Goal: Task Accomplishment & Management: Use online tool/utility

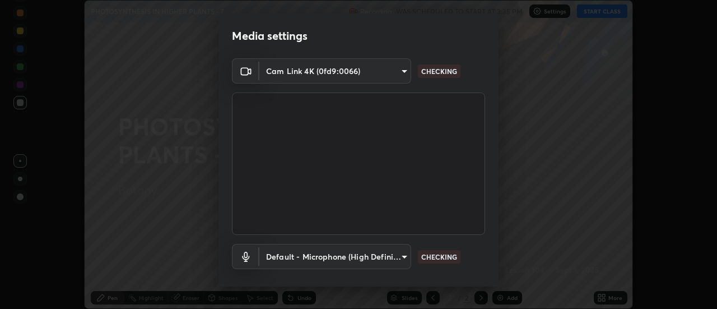
scroll to position [59, 0]
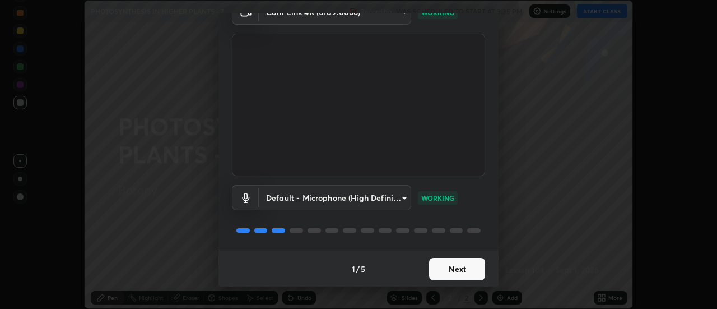
click at [460, 273] on button "Next" at bounding box center [457, 269] width 56 height 22
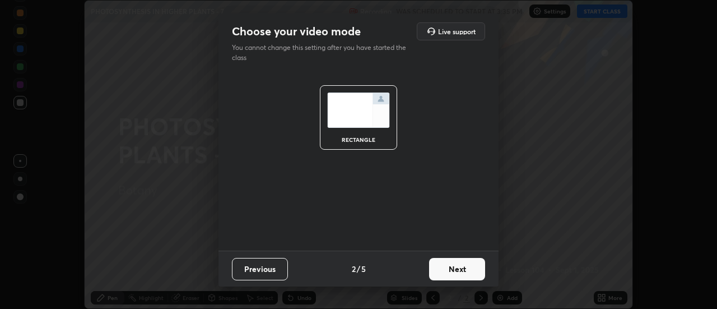
click at [464, 274] on button "Next" at bounding box center [457, 269] width 56 height 22
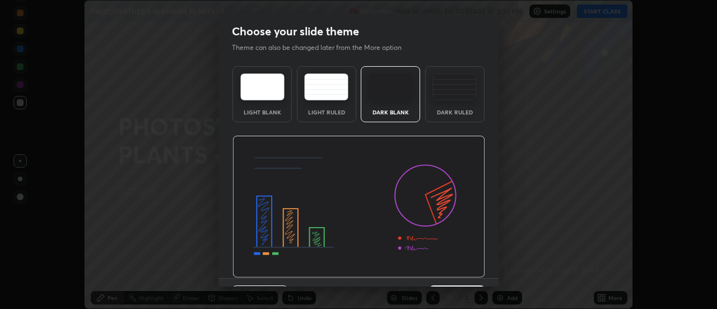
click at [470, 270] on img at bounding box center [358, 207] width 253 height 142
click at [476, 270] on img at bounding box center [358, 207] width 253 height 142
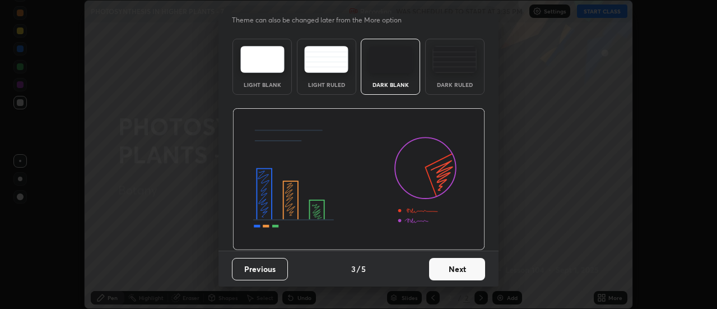
click at [464, 274] on button "Next" at bounding box center [457, 269] width 56 height 22
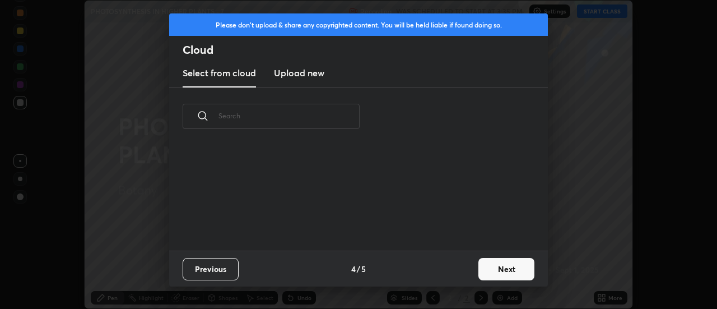
scroll to position [0, 0]
click at [491, 269] on button "Next" at bounding box center [506, 269] width 56 height 22
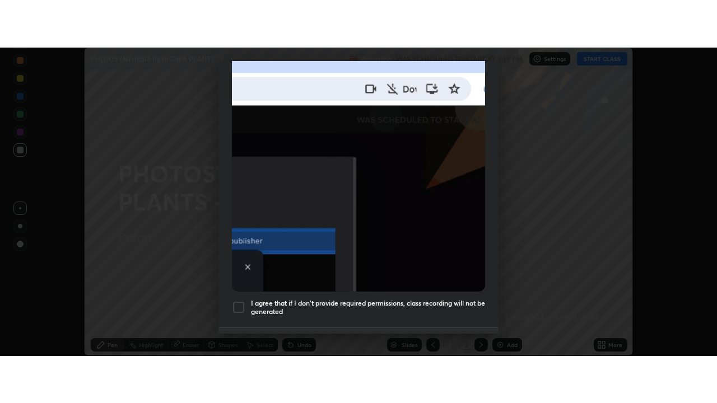
scroll to position [287, 0]
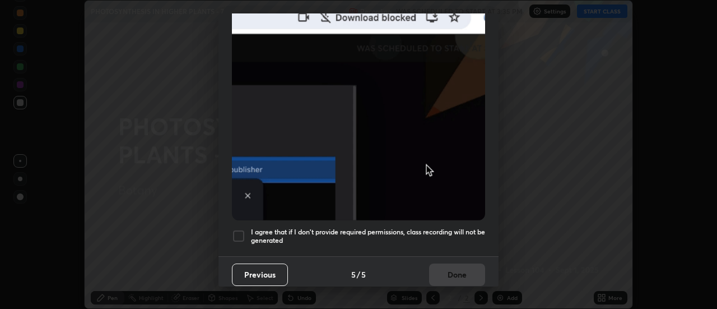
click at [239, 231] on div at bounding box center [238, 235] width 13 height 13
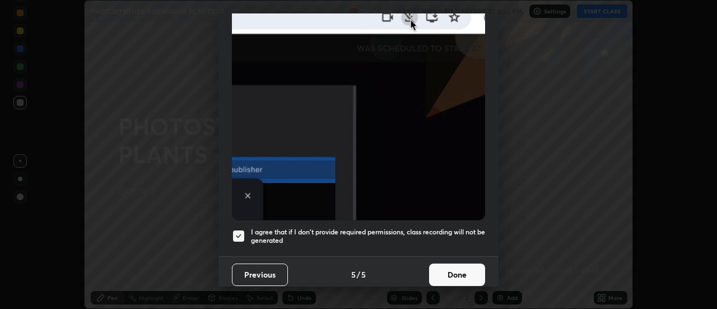
click at [455, 270] on button "Done" at bounding box center [457, 274] width 56 height 22
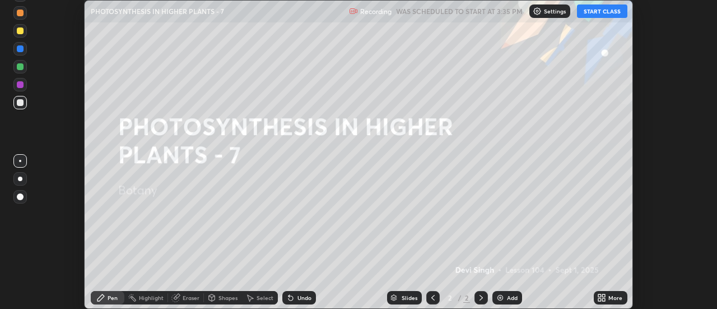
click at [596, 14] on button "START CLASS" at bounding box center [602, 10] width 50 height 13
click at [603, 300] on icon at bounding box center [604, 299] width 3 height 3
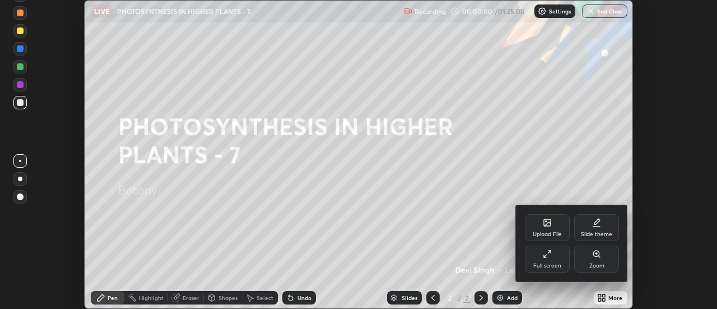
click at [554, 258] on div "Full screen" at bounding box center [547, 258] width 45 height 27
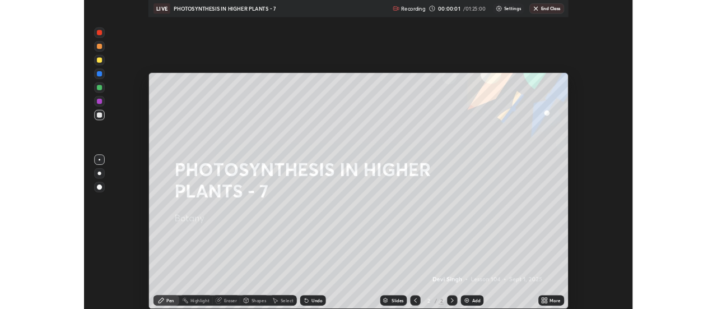
scroll to position [403, 717]
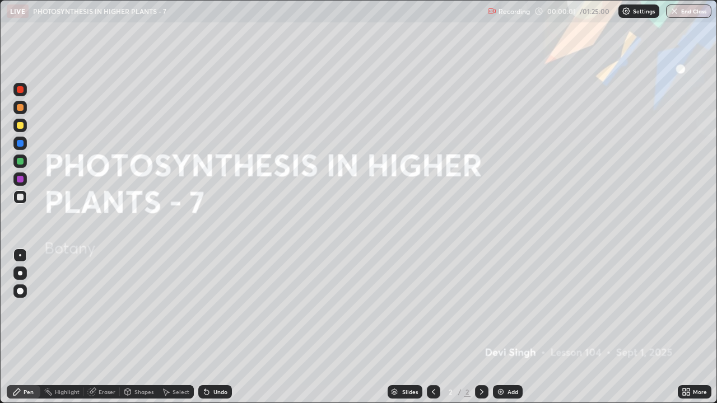
click at [504, 308] on img at bounding box center [500, 392] width 9 height 9
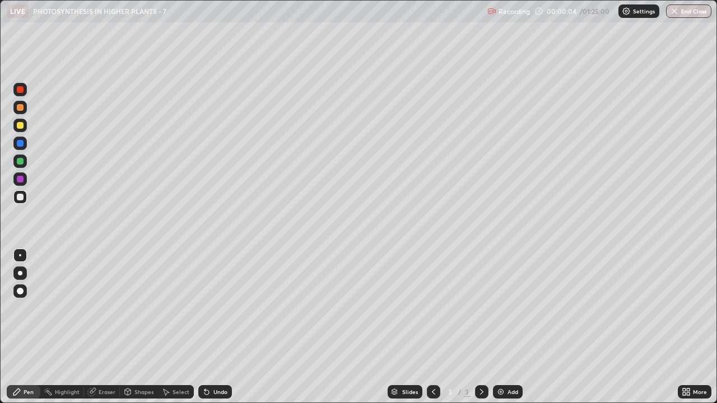
click at [16, 130] on div at bounding box center [19, 125] width 13 height 13
click at [498, 308] on img at bounding box center [500, 392] width 9 height 9
click at [211, 308] on div "Undo" at bounding box center [215, 391] width 34 height 13
click at [500, 308] on img at bounding box center [500, 392] width 9 height 9
click at [207, 308] on div "Undo" at bounding box center [215, 391] width 34 height 13
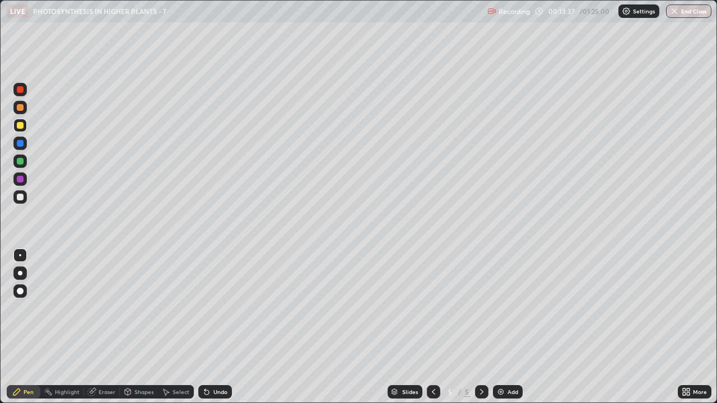
click at [108, 308] on div "Eraser" at bounding box center [107, 392] width 17 height 6
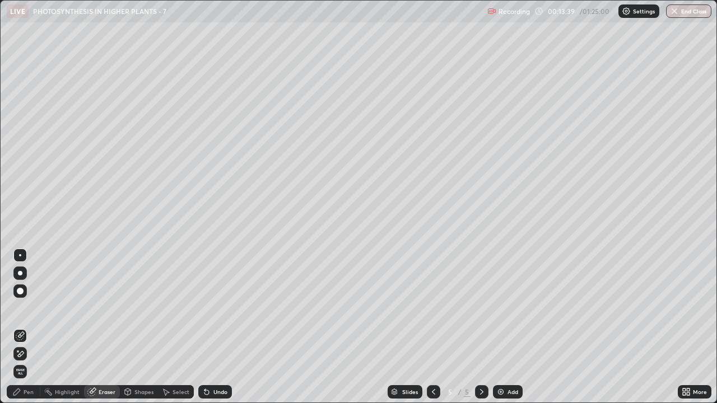
click at [18, 308] on icon at bounding box center [16, 392] width 7 height 7
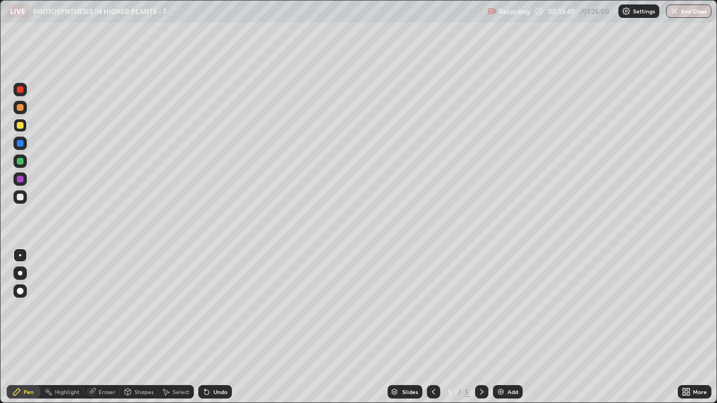
click at [99, 308] on div "Eraser" at bounding box center [107, 392] width 17 height 6
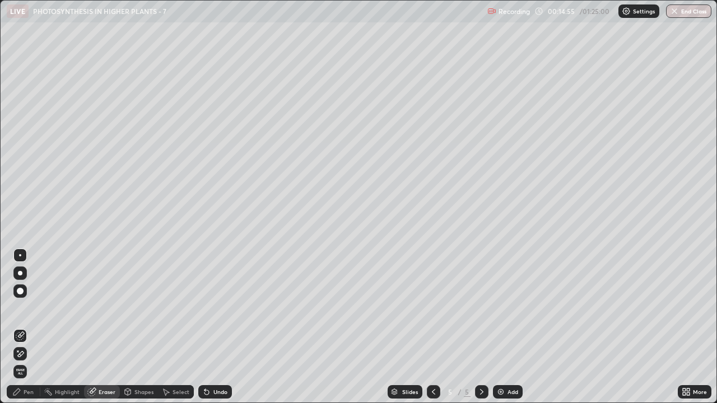
click at [22, 308] on div "Pen" at bounding box center [24, 391] width 34 height 13
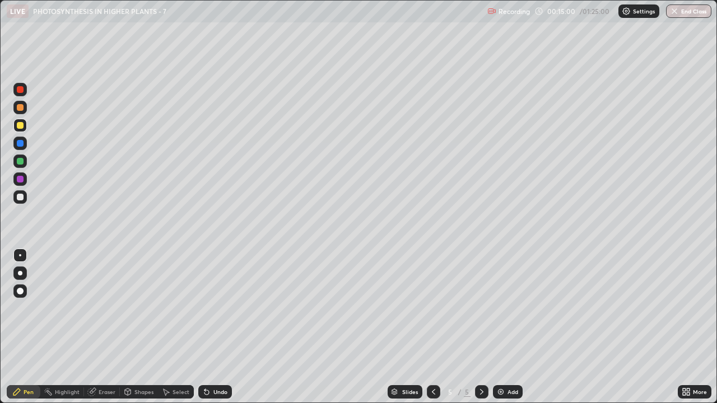
click at [97, 308] on div "Eraser" at bounding box center [102, 391] width 36 height 13
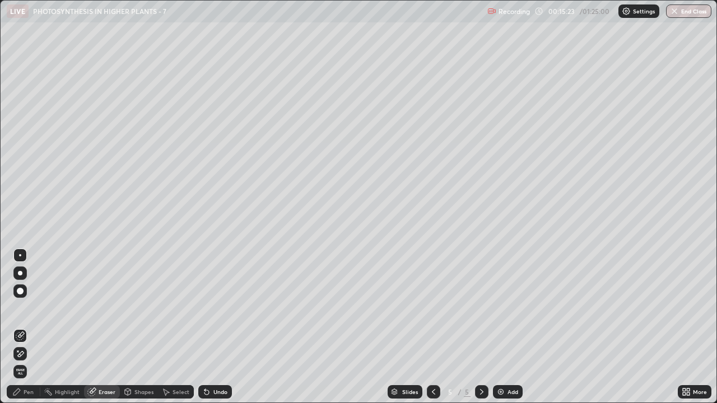
click at [26, 308] on div "Pen" at bounding box center [29, 392] width 10 height 6
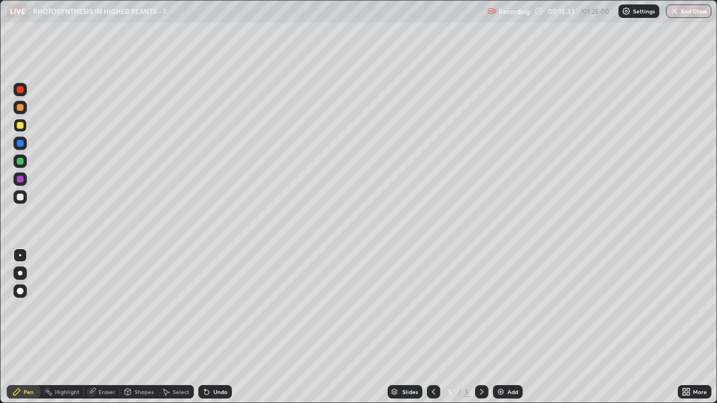
click at [144, 308] on div "Shapes" at bounding box center [143, 392] width 19 height 6
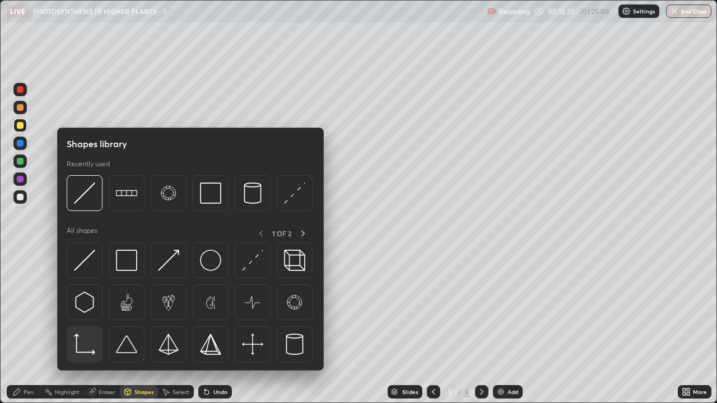
click at [91, 308] on img at bounding box center [84, 344] width 21 height 21
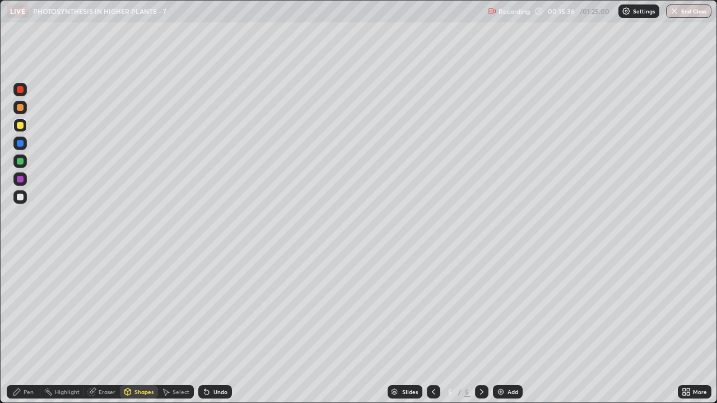
click at [21, 197] on div at bounding box center [20, 197] width 7 height 7
click at [27, 308] on div "Pen" at bounding box center [29, 392] width 10 height 6
click at [18, 162] on div at bounding box center [20, 161] width 7 height 7
click at [20, 92] on div at bounding box center [20, 89] width 7 height 7
click at [20, 199] on div at bounding box center [20, 197] width 7 height 7
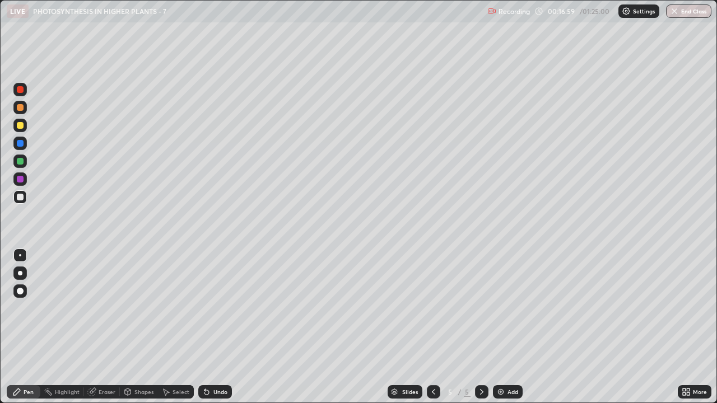
click at [18, 145] on div at bounding box center [20, 143] width 7 height 7
click at [223, 308] on div "Undo" at bounding box center [220, 392] width 14 height 6
click at [21, 123] on div at bounding box center [20, 125] width 7 height 7
click at [17, 180] on div at bounding box center [20, 179] width 7 height 7
click at [213, 308] on div "Undo" at bounding box center [220, 392] width 14 height 6
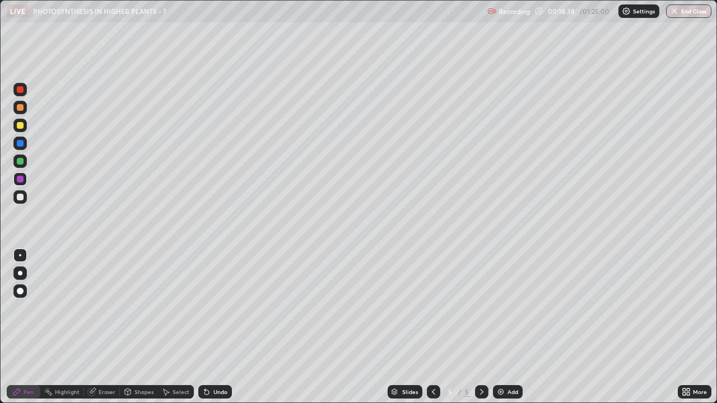
click at [212, 308] on div "Undo" at bounding box center [215, 391] width 34 height 13
click at [110, 308] on div "Eraser" at bounding box center [107, 392] width 17 height 6
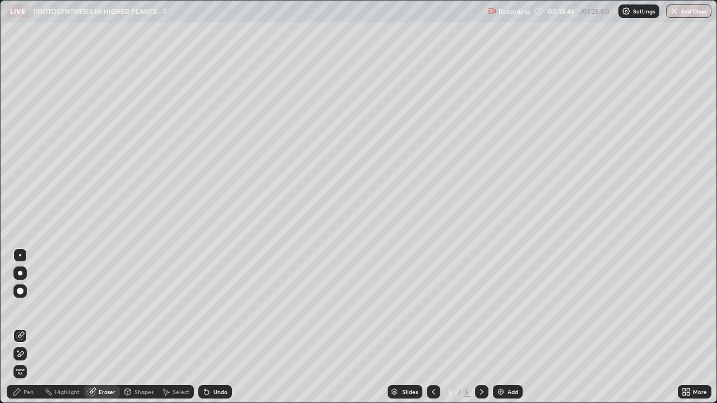
click at [26, 308] on div "Pen" at bounding box center [29, 392] width 10 height 6
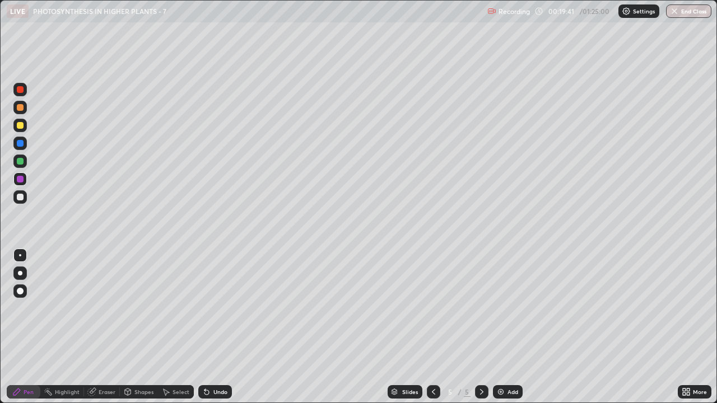
click at [99, 308] on div "Eraser" at bounding box center [107, 392] width 17 height 6
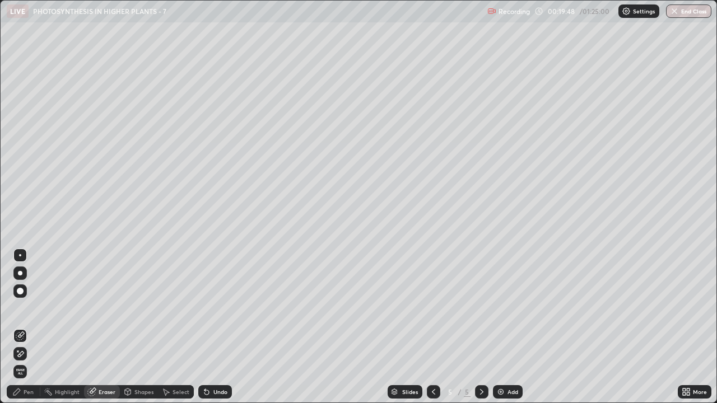
click at [24, 308] on div "Pen" at bounding box center [29, 392] width 10 height 6
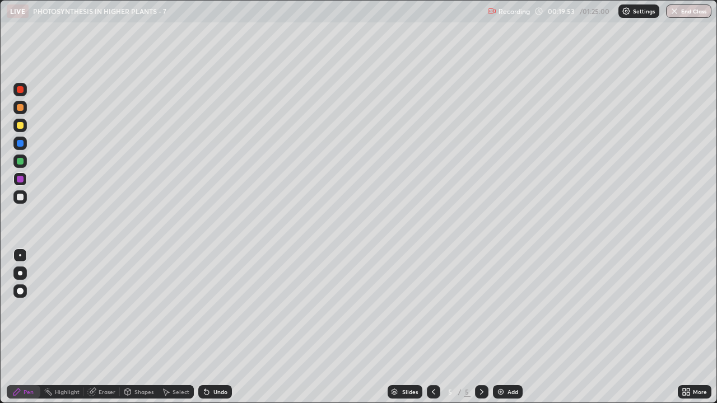
click at [92, 308] on icon at bounding box center [91, 392] width 7 height 7
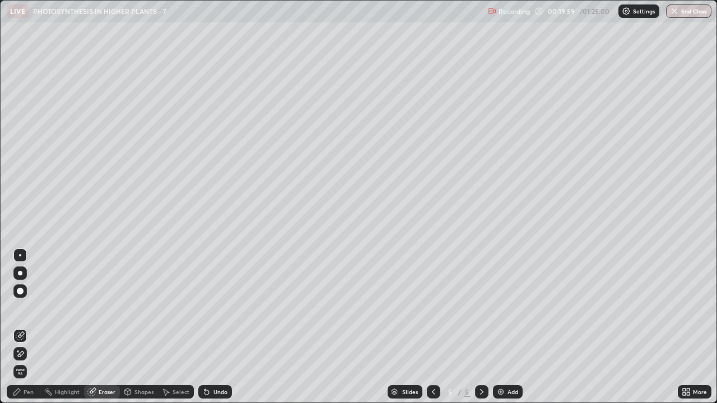
click at [24, 308] on div "Pen" at bounding box center [24, 391] width 34 height 13
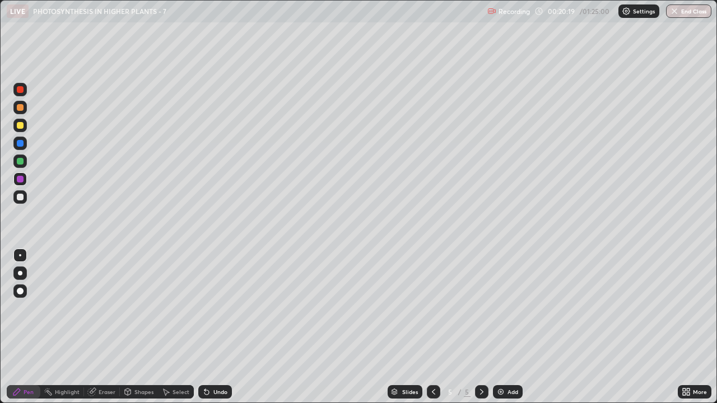
click at [21, 144] on div at bounding box center [20, 143] width 7 height 7
click at [18, 126] on div at bounding box center [20, 125] width 7 height 7
click at [19, 142] on div at bounding box center [20, 143] width 7 height 7
click at [142, 308] on div "Shapes" at bounding box center [143, 392] width 19 height 6
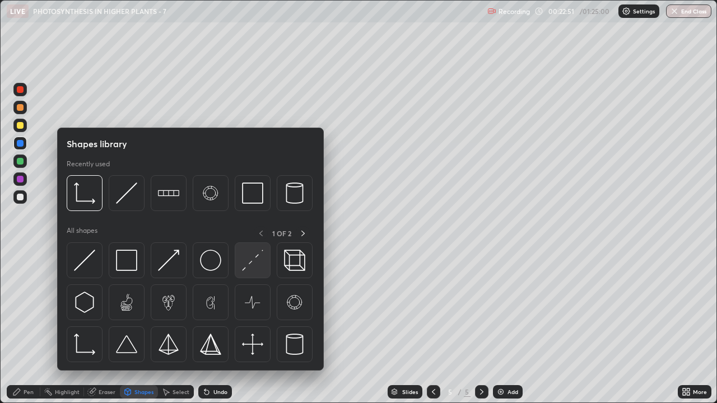
click at [249, 264] on img at bounding box center [252, 260] width 21 height 21
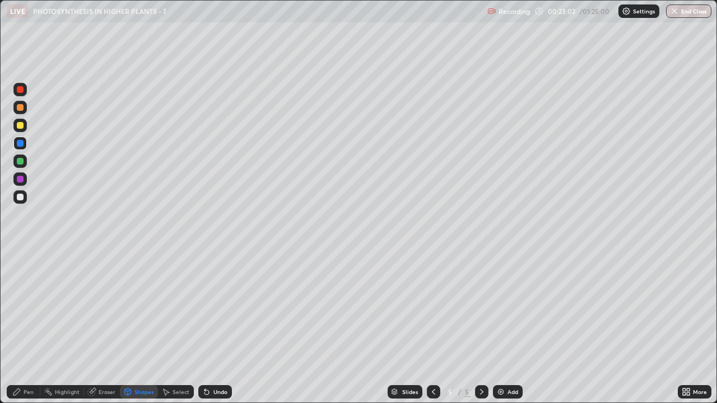
click at [20, 184] on div at bounding box center [19, 178] width 13 height 13
click at [22, 145] on div at bounding box center [20, 143] width 7 height 7
click at [505, 308] on div "Add" at bounding box center [508, 391] width 30 height 13
click at [18, 127] on div at bounding box center [20, 125] width 7 height 7
click at [26, 308] on div "Pen" at bounding box center [24, 391] width 34 height 13
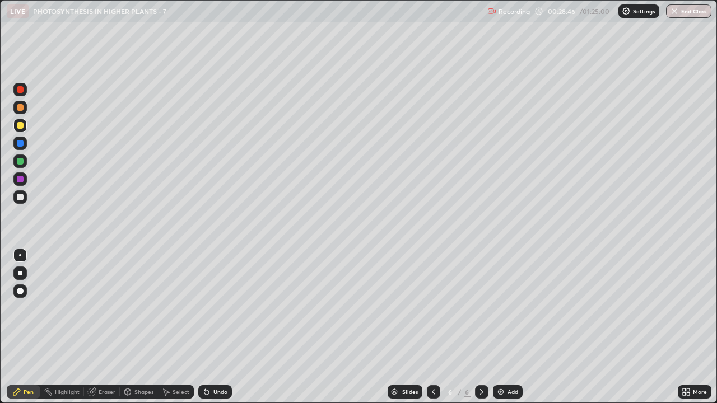
click at [106, 308] on div "Eraser" at bounding box center [107, 392] width 17 height 6
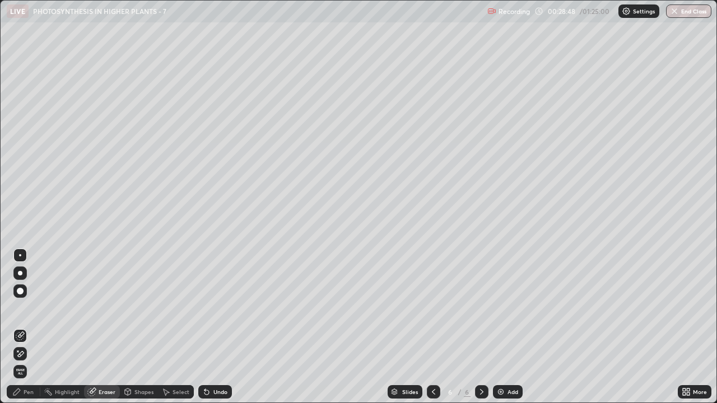
click at [24, 308] on div "Pen" at bounding box center [29, 392] width 10 height 6
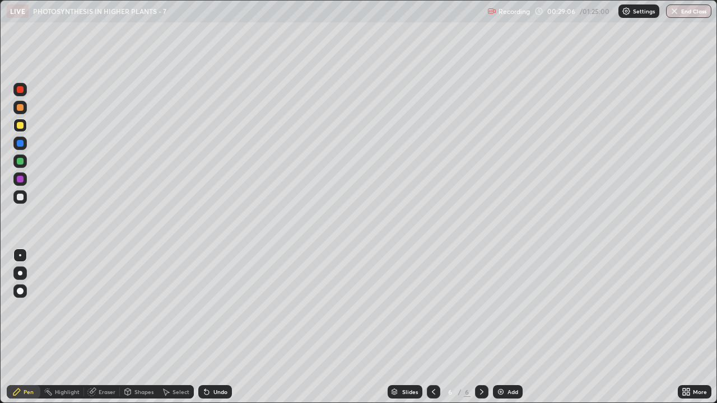
click at [20, 195] on div at bounding box center [20, 197] width 7 height 7
click at [133, 308] on div "Shapes" at bounding box center [139, 391] width 38 height 13
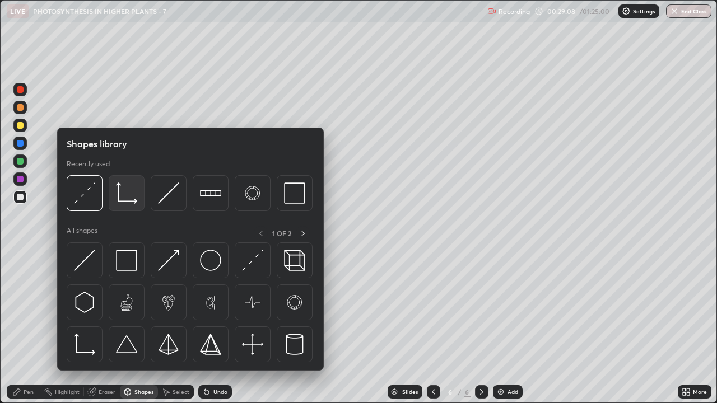
click at [125, 200] on img at bounding box center [126, 193] width 21 height 21
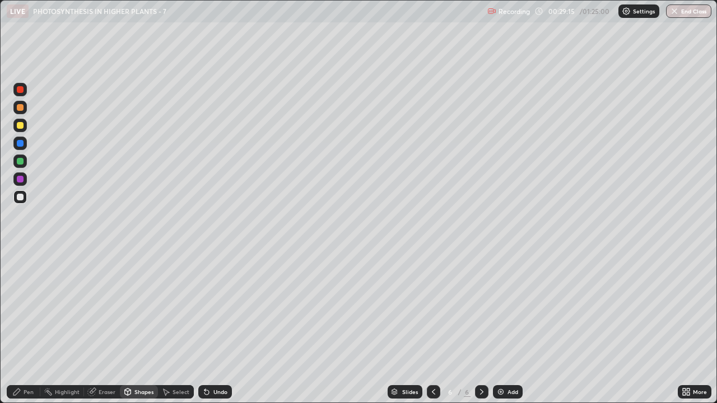
click at [24, 308] on div "Pen" at bounding box center [29, 392] width 10 height 6
click at [21, 177] on div at bounding box center [20, 179] width 7 height 7
click at [21, 129] on div at bounding box center [19, 125] width 13 height 13
click at [19, 274] on div at bounding box center [20, 273] width 4 height 4
click at [102, 308] on div "Eraser" at bounding box center [107, 392] width 17 height 6
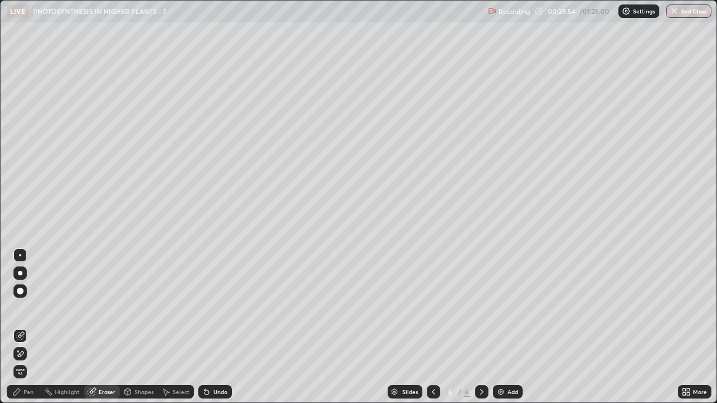
click at [17, 308] on icon at bounding box center [16, 392] width 7 height 7
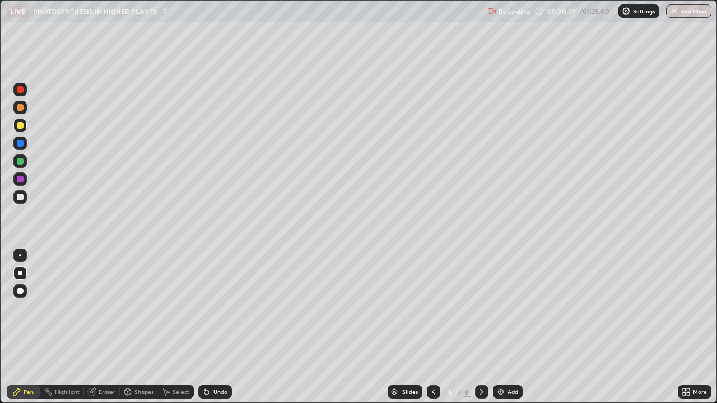
click at [97, 308] on div "Eraser" at bounding box center [102, 391] width 36 height 13
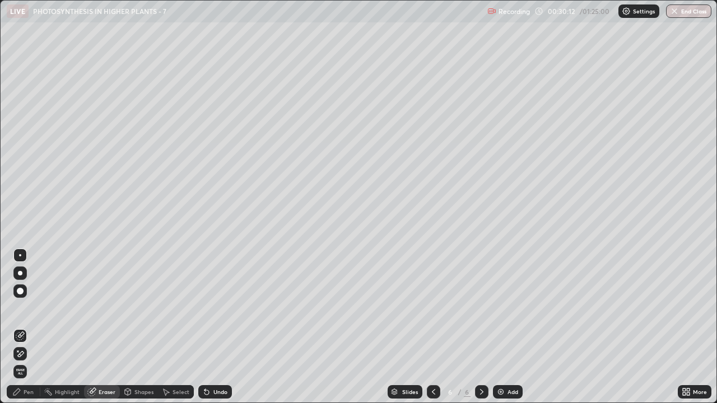
click at [17, 308] on icon at bounding box center [16, 392] width 7 height 7
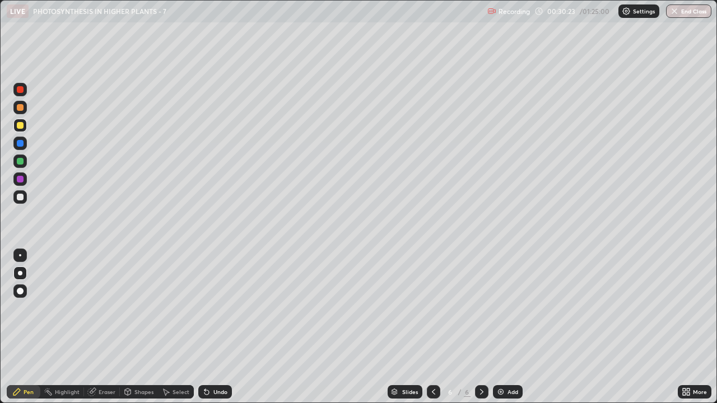
click at [18, 196] on div at bounding box center [20, 197] width 7 height 7
click at [20, 255] on div at bounding box center [20, 255] width 2 height 2
click at [140, 308] on div "Shapes" at bounding box center [143, 392] width 19 height 6
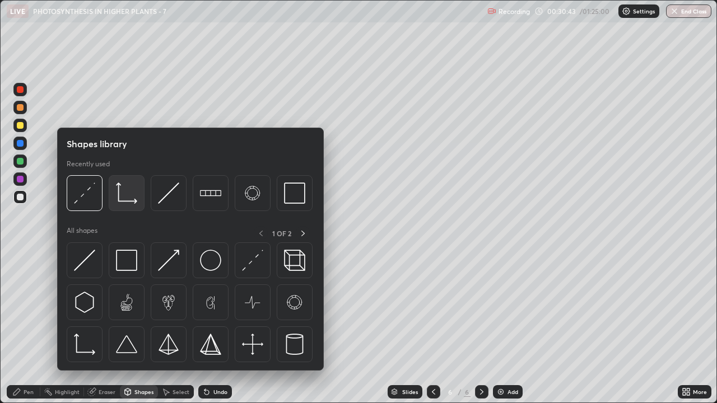
click at [125, 204] on img at bounding box center [126, 193] width 21 height 21
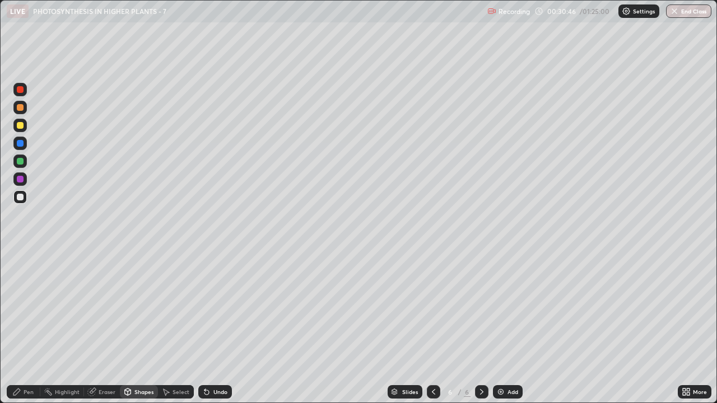
click at [175, 308] on div "Select" at bounding box center [180, 392] width 17 height 6
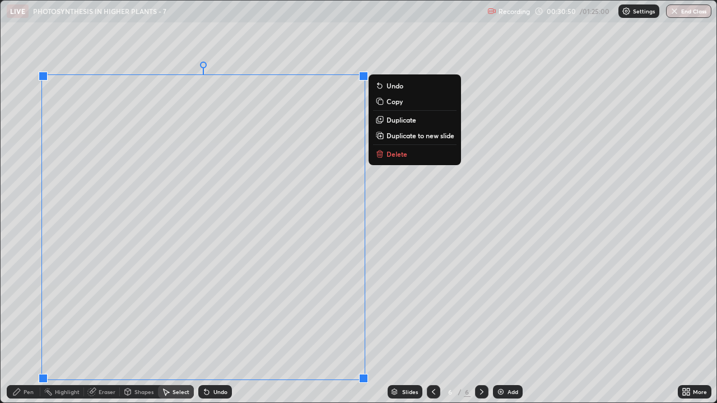
click at [399, 118] on p "Duplicate" at bounding box center [401, 119] width 30 height 9
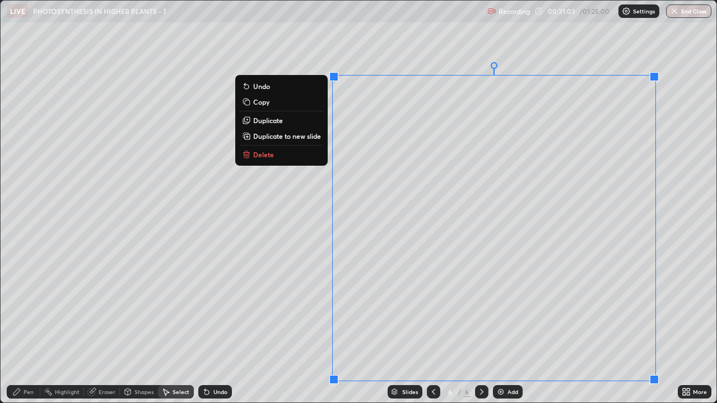
click at [309, 205] on div "0 ° Undo Copy Duplicate Duplicate to new slide Delete" at bounding box center [359, 202] width 716 height 402
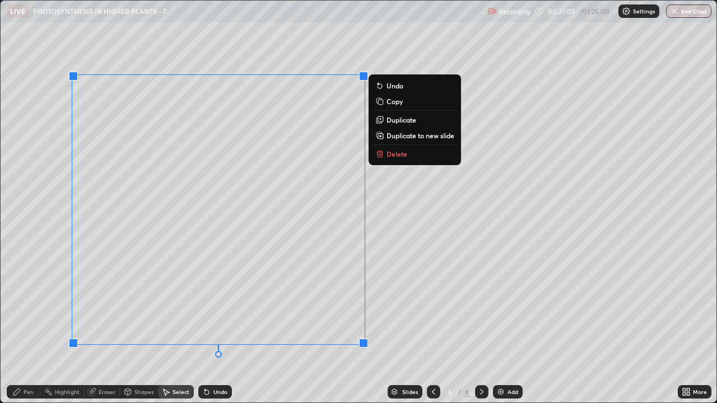
click at [352, 44] on div "0 ° Undo Copy Duplicate Duplicate to new slide Delete" at bounding box center [359, 202] width 716 height 402
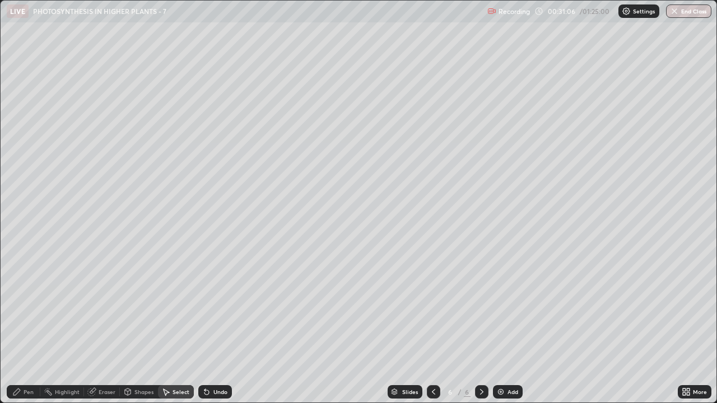
click at [20, 308] on icon at bounding box center [16, 392] width 9 height 9
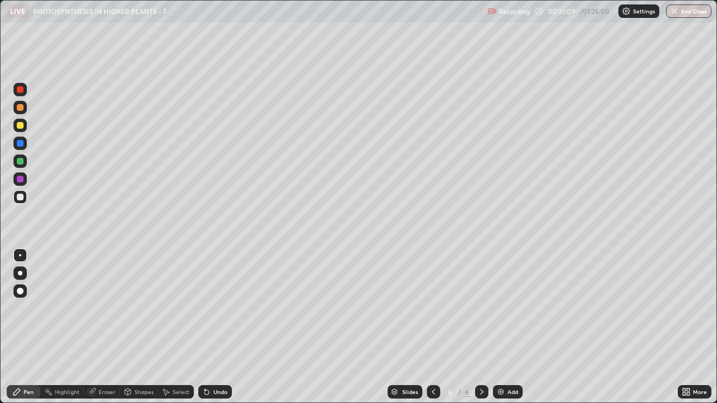
click at [19, 182] on div at bounding box center [20, 179] width 7 height 7
click at [21, 127] on div at bounding box center [20, 125] width 7 height 7
click at [20, 158] on div at bounding box center [20, 161] width 7 height 7
click at [496, 308] on img at bounding box center [500, 392] width 9 height 9
click at [20, 126] on div at bounding box center [20, 125] width 7 height 7
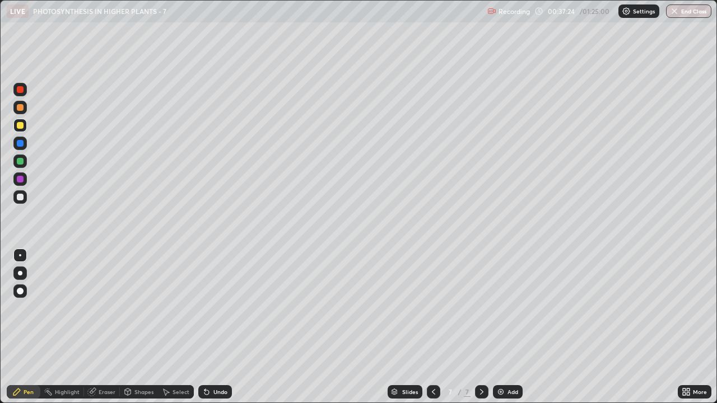
click at [19, 197] on div at bounding box center [20, 197] width 7 height 7
click at [496, 308] on img at bounding box center [500, 392] width 9 height 9
click at [21, 128] on div at bounding box center [20, 125] width 7 height 7
click at [21, 197] on div at bounding box center [20, 197] width 7 height 7
click at [140, 308] on div "Shapes" at bounding box center [143, 392] width 19 height 6
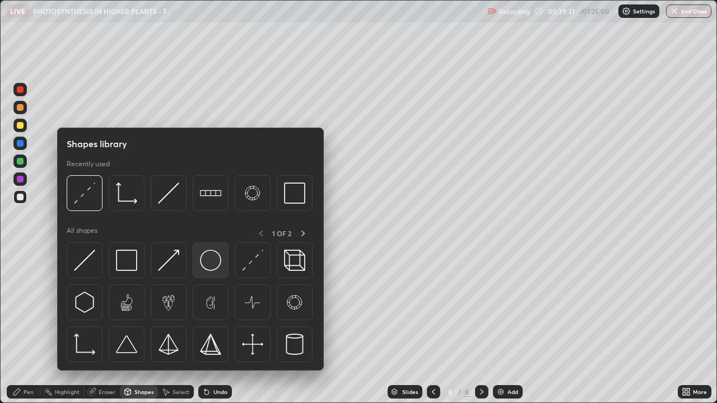
click at [203, 267] on img at bounding box center [210, 260] width 21 height 21
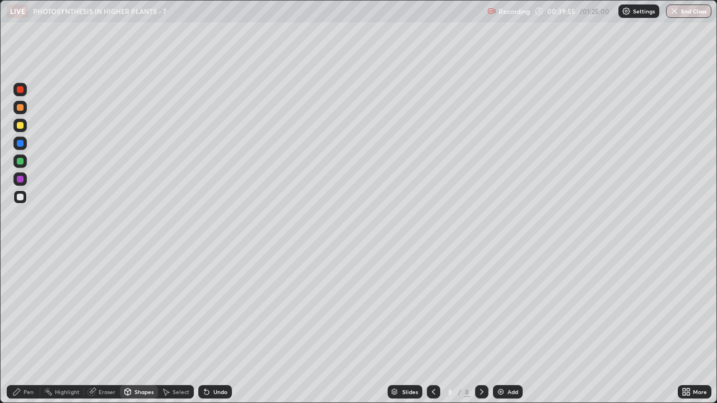
click at [174, 308] on div "Select" at bounding box center [180, 392] width 17 height 6
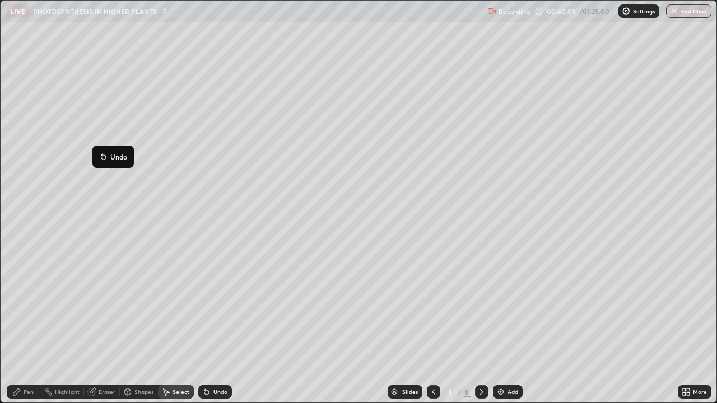
click at [107, 276] on div "0 ° Undo Copy Duplicate Duplicate to new slide Delete" at bounding box center [359, 202] width 716 height 402
click at [20, 308] on icon at bounding box center [16, 392] width 9 height 9
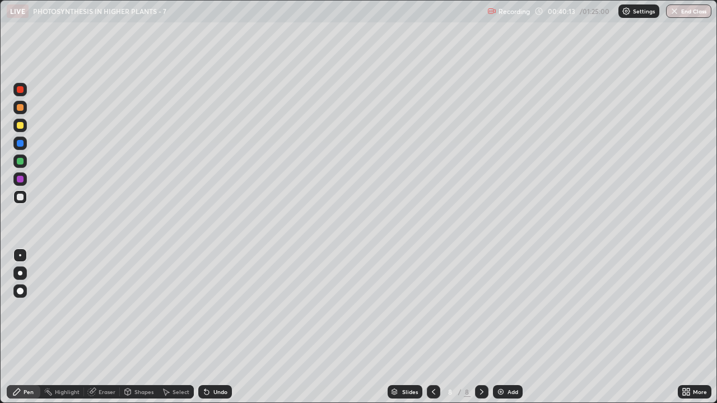
click at [20, 127] on div at bounding box center [20, 125] width 7 height 7
click at [18, 90] on div at bounding box center [20, 89] width 7 height 7
click at [22, 197] on div at bounding box center [20, 197] width 7 height 7
click at [18, 125] on div at bounding box center [20, 125] width 7 height 7
click at [21, 199] on div at bounding box center [20, 197] width 7 height 7
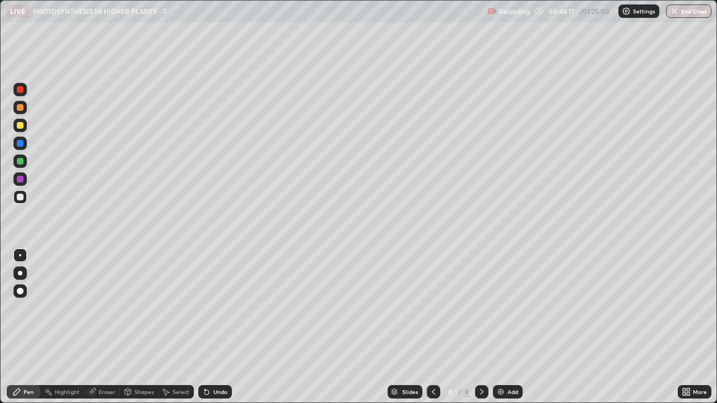
click at [17, 199] on div at bounding box center [20, 197] width 7 height 7
click at [21, 91] on div at bounding box center [20, 89] width 7 height 7
click at [21, 142] on div at bounding box center [20, 143] width 7 height 7
click at [21, 199] on div at bounding box center [20, 197] width 7 height 7
click at [499, 308] on img at bounding box center [500, 392] width 9 height 9
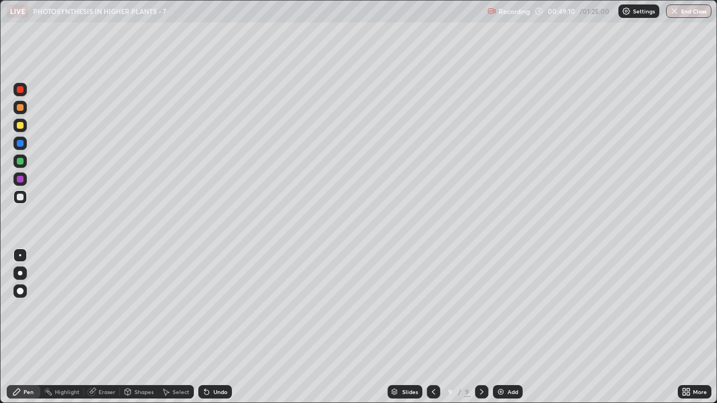
click at [23, 127] on div at bounding box center [20, 125] width 7 height 7
click at [141, 308] on div "Shapes" at bounding box center [143, 392] width 19 height 6
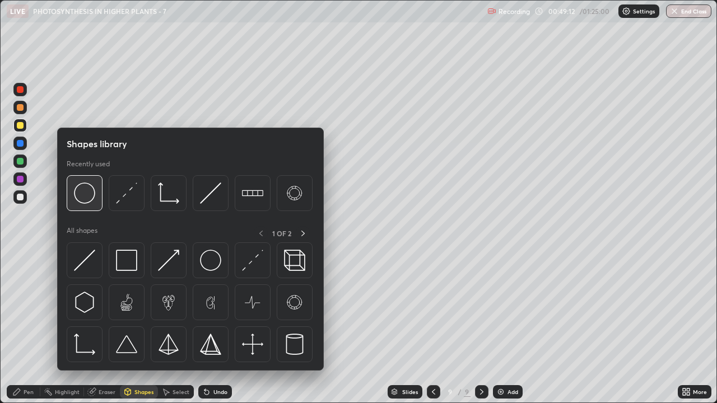
click at [92, 202] on img at bounding box center [84, 193] width 21 height 21
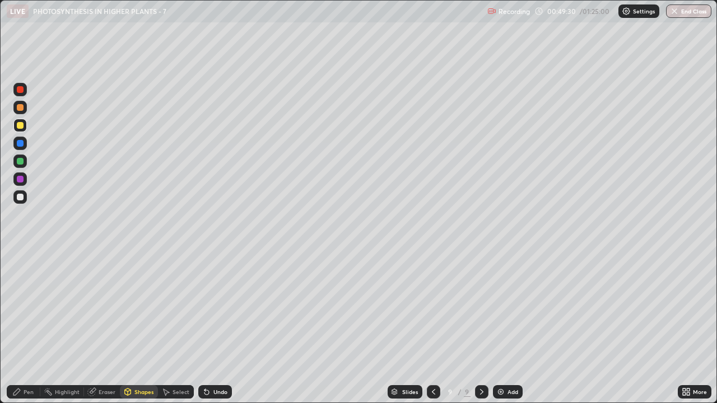
click at [27, 308] on div "Pen" at bounding box center [29, 392] width 10 height 6
click at [17, 198] on div at bounding box center [20, 197] width 7 height 7
click at [217, 308] on div "Undo" at bounding box center [220, 392] width 14 height 6
click at [218, 308] on div "Undo" at bounding box center [220, 392] width 14 height 6
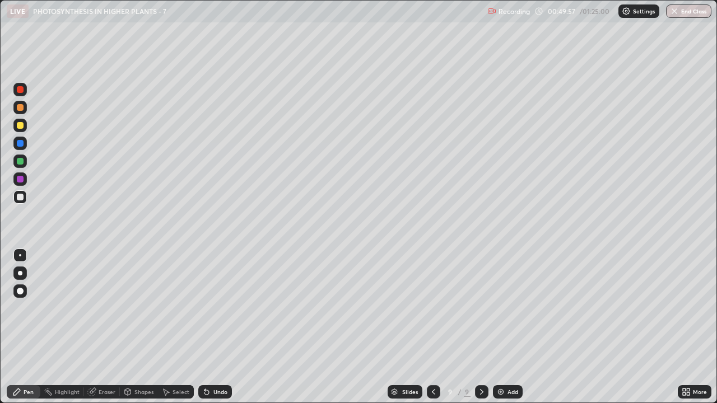
click at [18, 90] on div at bounding box center [20, 89] width 7 height 7
click at [19, 162] on div at bounding box center [20, 161] width 7 height 7
click at [18, 127] on div at bounding box center [20, 125] width 7 height 7
click at [21, 195] on div at bounding box center [20, 197] width 7 height 7
click at [106, 308] on div "Eraser" at bounding box center [107, 392] width 17 height 6
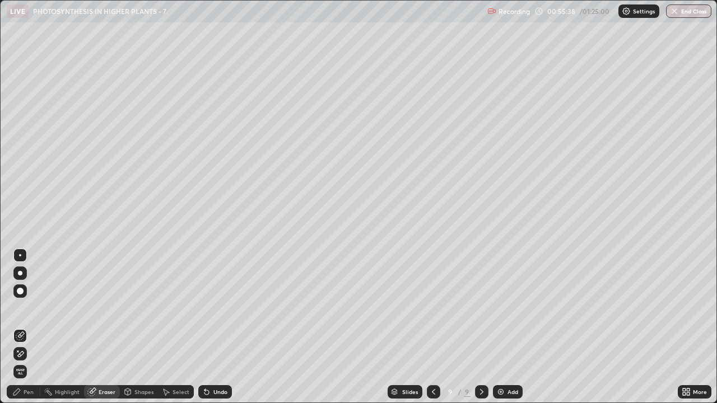
click at [18, 308] on icon at bounding box center [16, 392] width 7 height 7
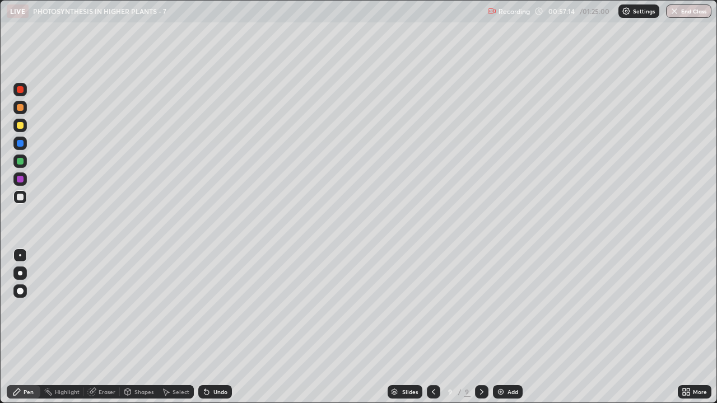
click at [97, 308] on div "Eraser" at bounding box center [102, 391] width 36 height 13
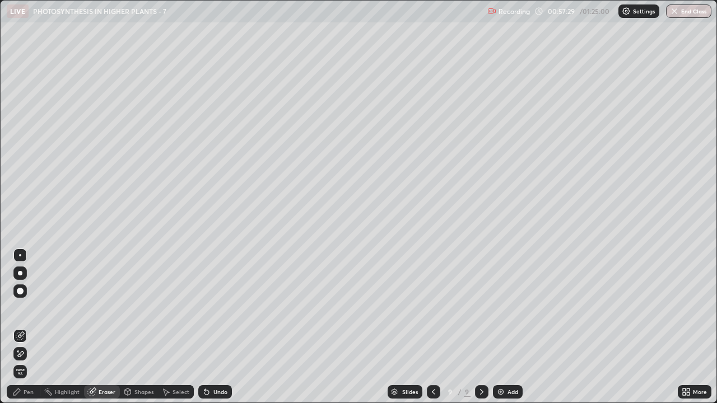
click at [24, 308] on div "Pen" at bounding box center [29, 392] width 10 height 6
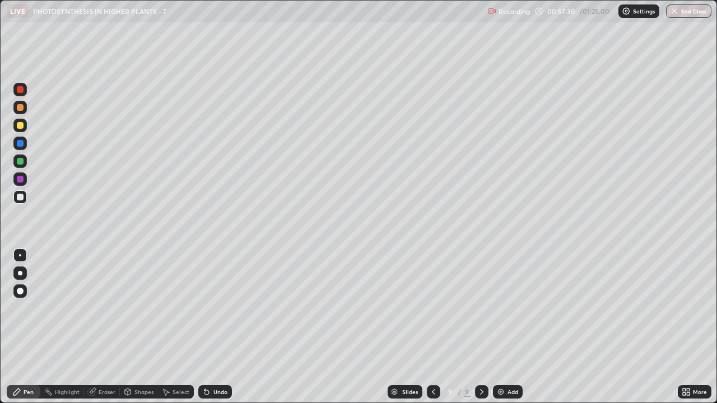
click at [19, 125] on div at bounding box center [20, 125] width 7 height 7
click at [99, 308] on div "Eraser" at bounding box center [107, 392] width 17 height 6
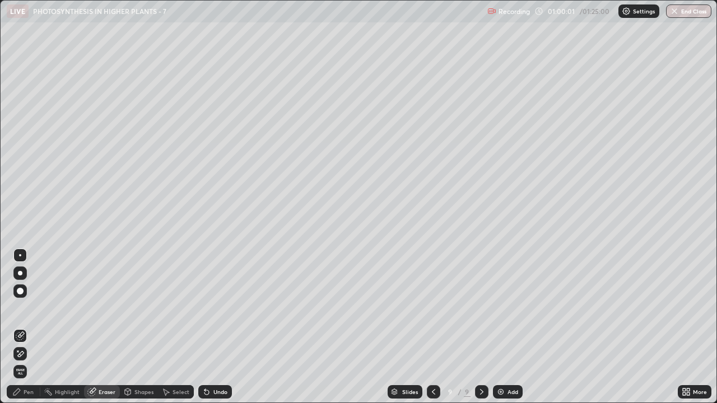
click at [27, 308] on div "Pen" at bounding box center [29, 392] width 10 height 6
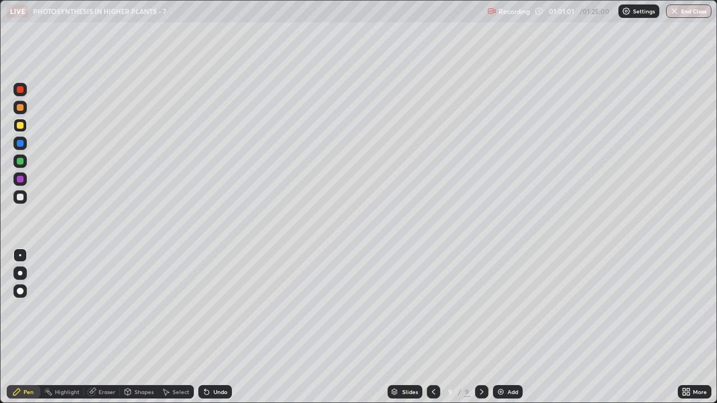
click at [18, 164] on div at bounding box center [20, 161] width 7 height 7
click at [19, 124] on div at bounding box center [20, 125] width 7 height 7
click at [18, 199] on div at bounding box center [20, 197] width 7 height 7
click at [510, 308] on div "Add" at bounding box center [512, 392] width 11 height 6
click at [689, 308] on icon at bounding box center [686, 392] width 9 height 9
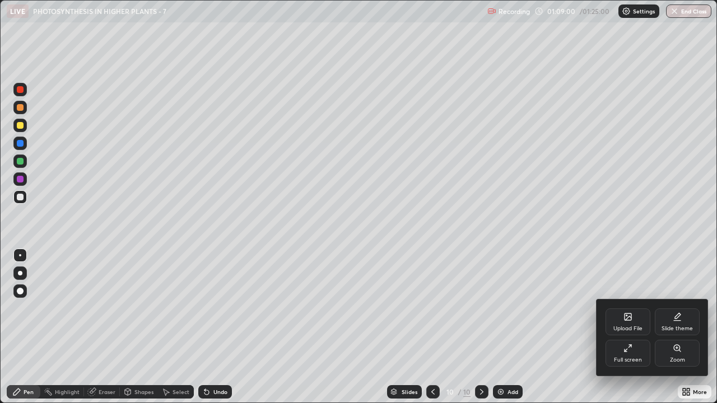
click at [630, 308] on icon at bounding box center [627, 348] width 9 height 9
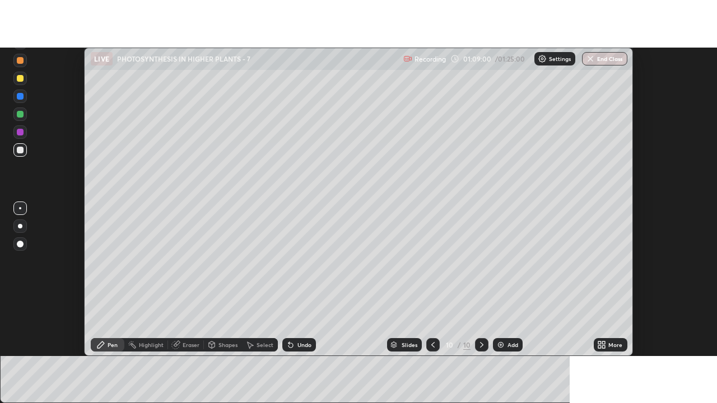
scroll to position [55694, 55286]
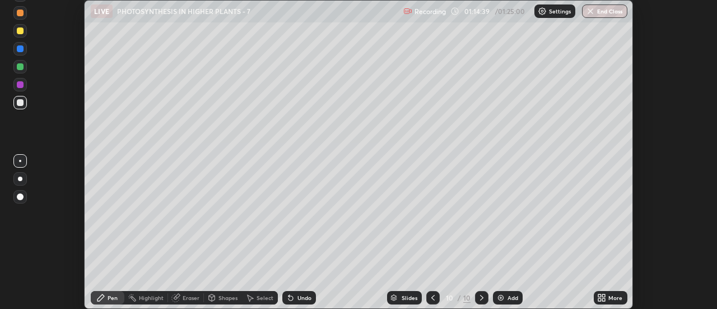
click at [609, 292] on div "More" at bounding box center [611, 297] width 34 height 13
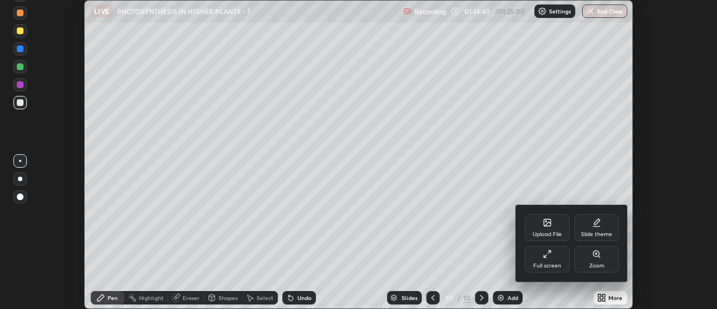
click at [548, 258] on icon at bounding box center [547, 253] width 9 height 9
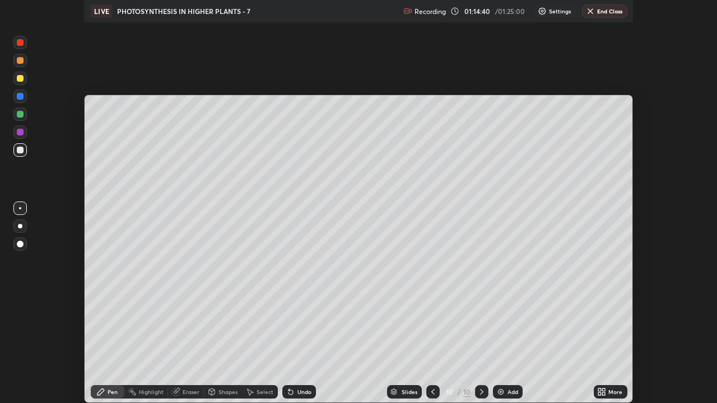
scroll to position [403, 717]
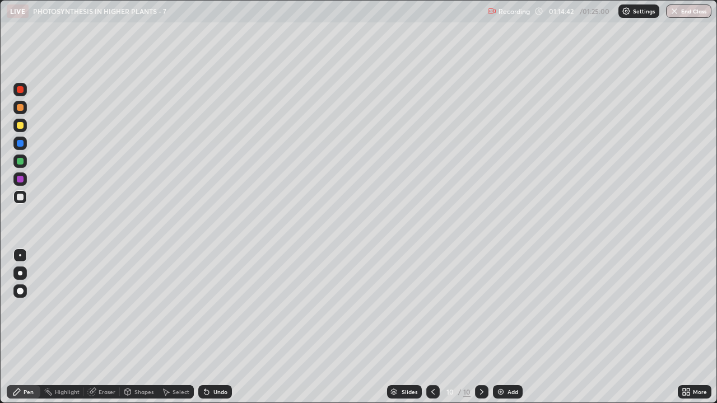
click at [18, 128] on div at bounding box center [20, 125] width 7 height 7
click at [676, 16] on button "End Class" at bounding box center [689, 10] width 44 height 13
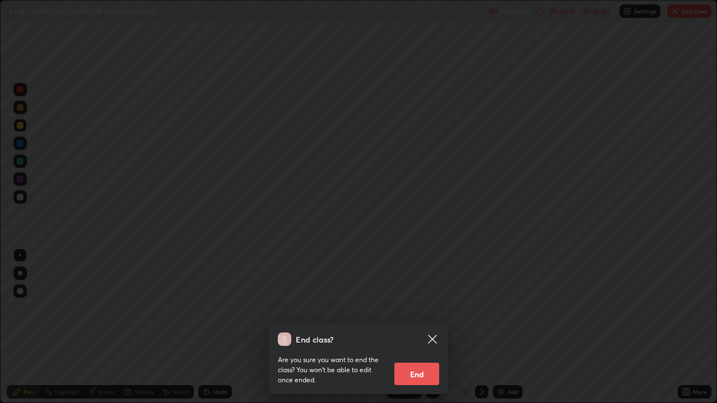
click at [426, 308] on button "End" at bounding box center [416, 374] width 45 height 22
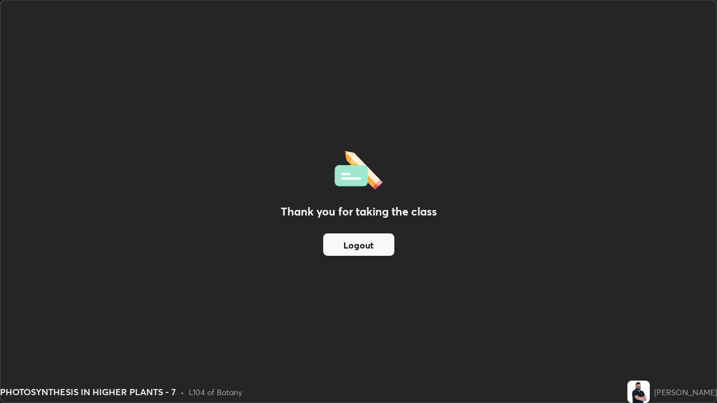
click at [367, 242] on button "Logout" at bounding box center [358, 245] width 71 height 22
click at [366, 242] on button "Logout" at bounding box center [358, 245] width 71 height 22
